Goal: Navigation & Orientation: Find specific page/section

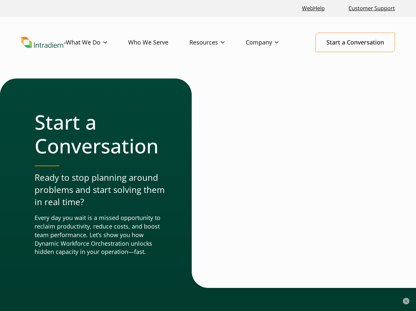
click at [208, 155] on div at bounding box center [200, 182] width 16 height 209
click at [406, 301] on button "×" at bounding box center [406, 301] width 7 height 7
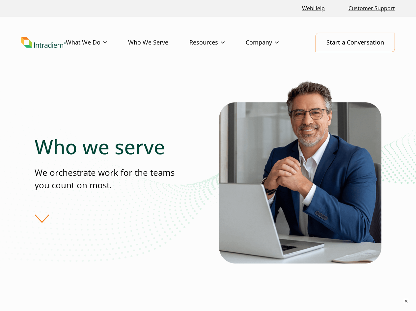
click at [208, 155] on div "Who we serve We orchestrate work for the teams you count on most." at bounding box center [127, 179] width 185 height 88
click at [406, 301] on button "×" at bounding box center [406, 301] width 7 height 7
